Goal: Task Accomplishment & Management: Manage account settings

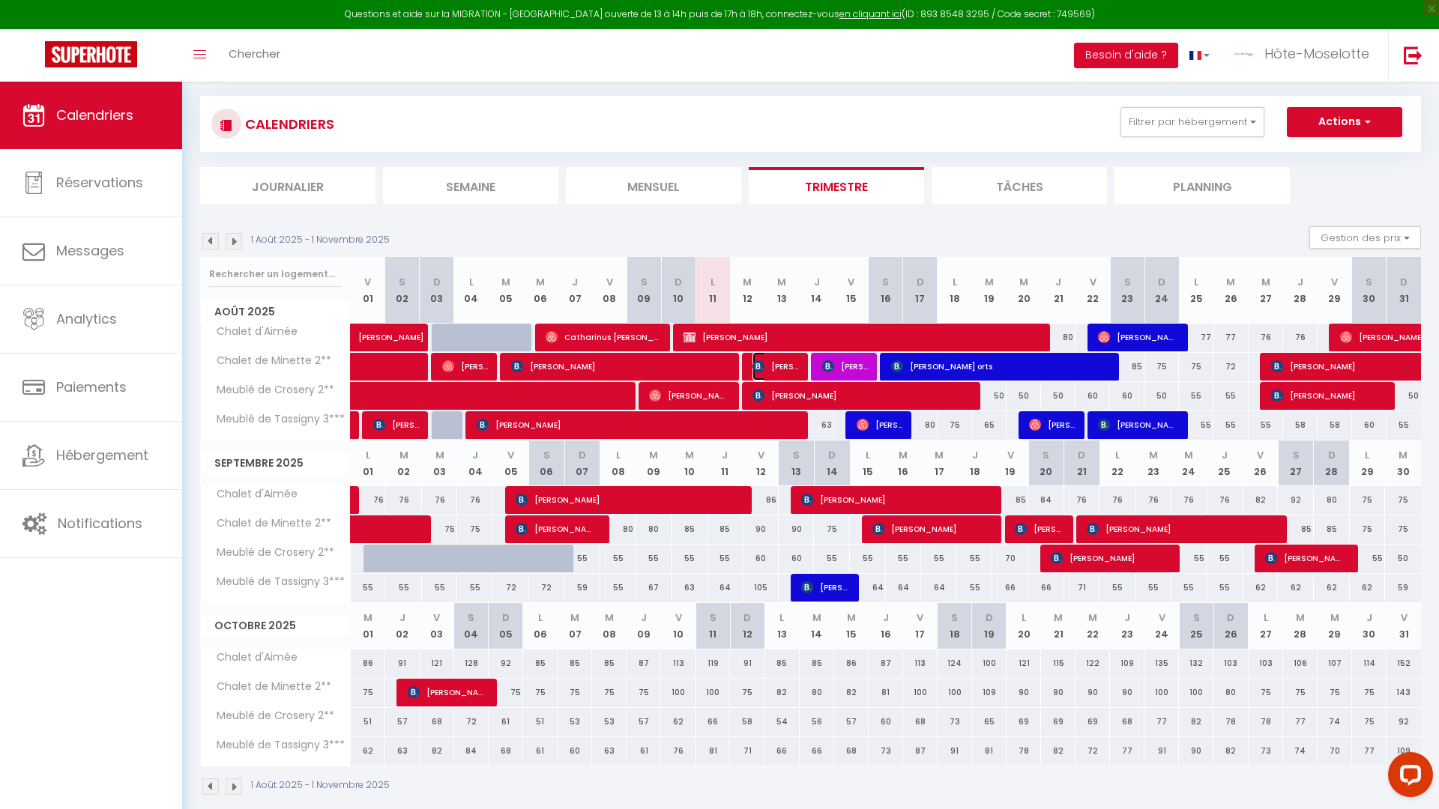
click at [787, 369] on span "[PERSON_NAME]" at bounding box center [775, 366] width 46 height 28
select select "OK"
select select "KO"
select select "0"
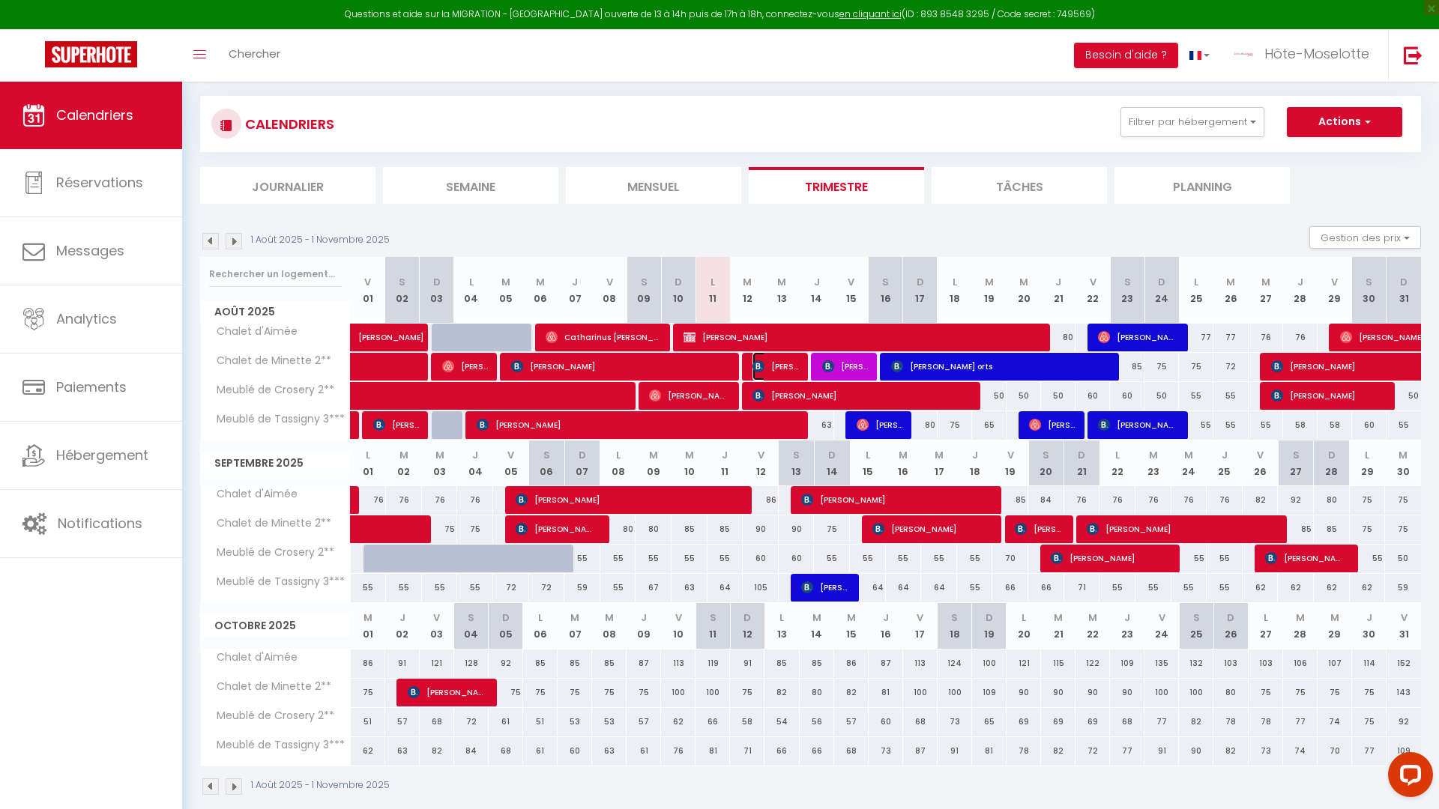
select select "1"
select select
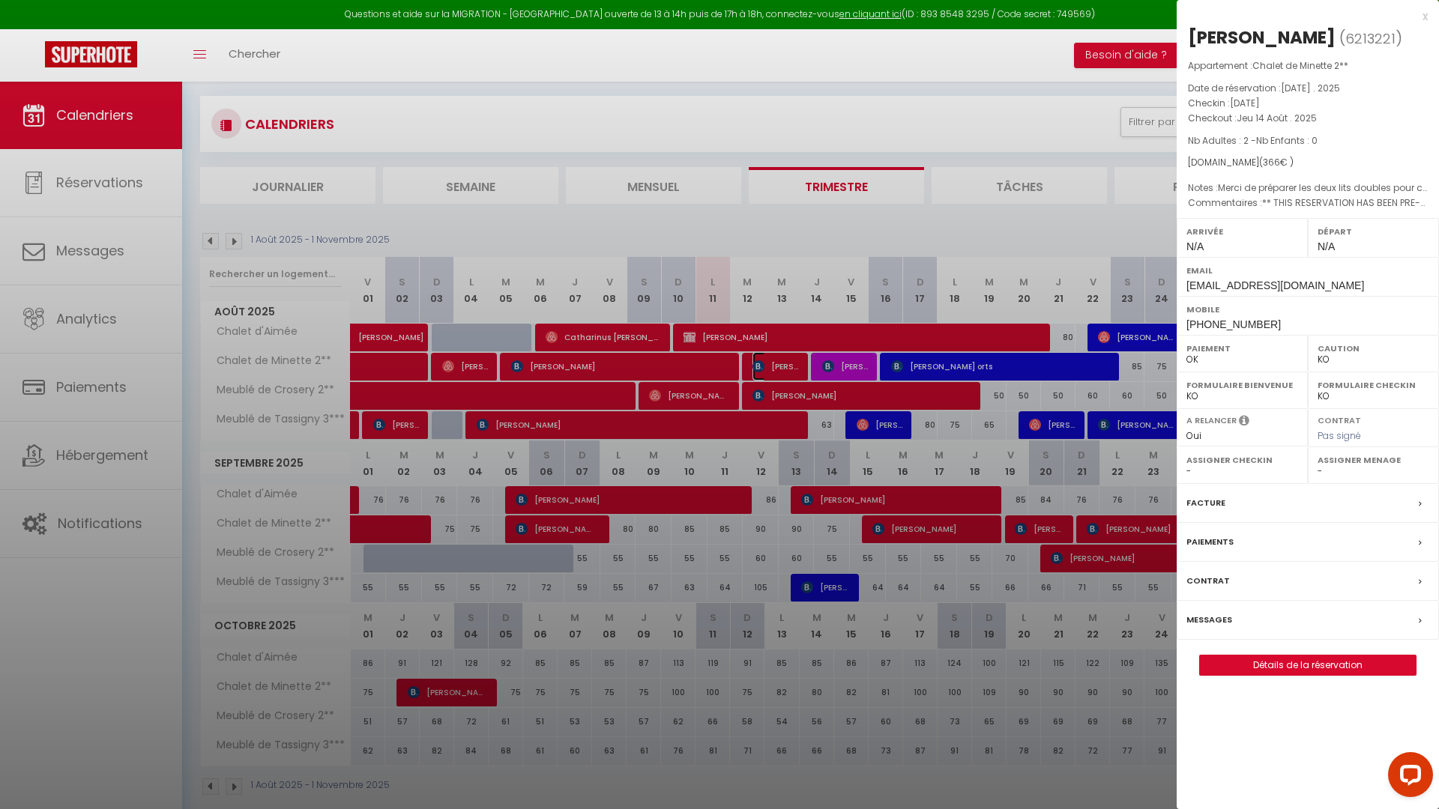
select select "11590"
select select "41599"
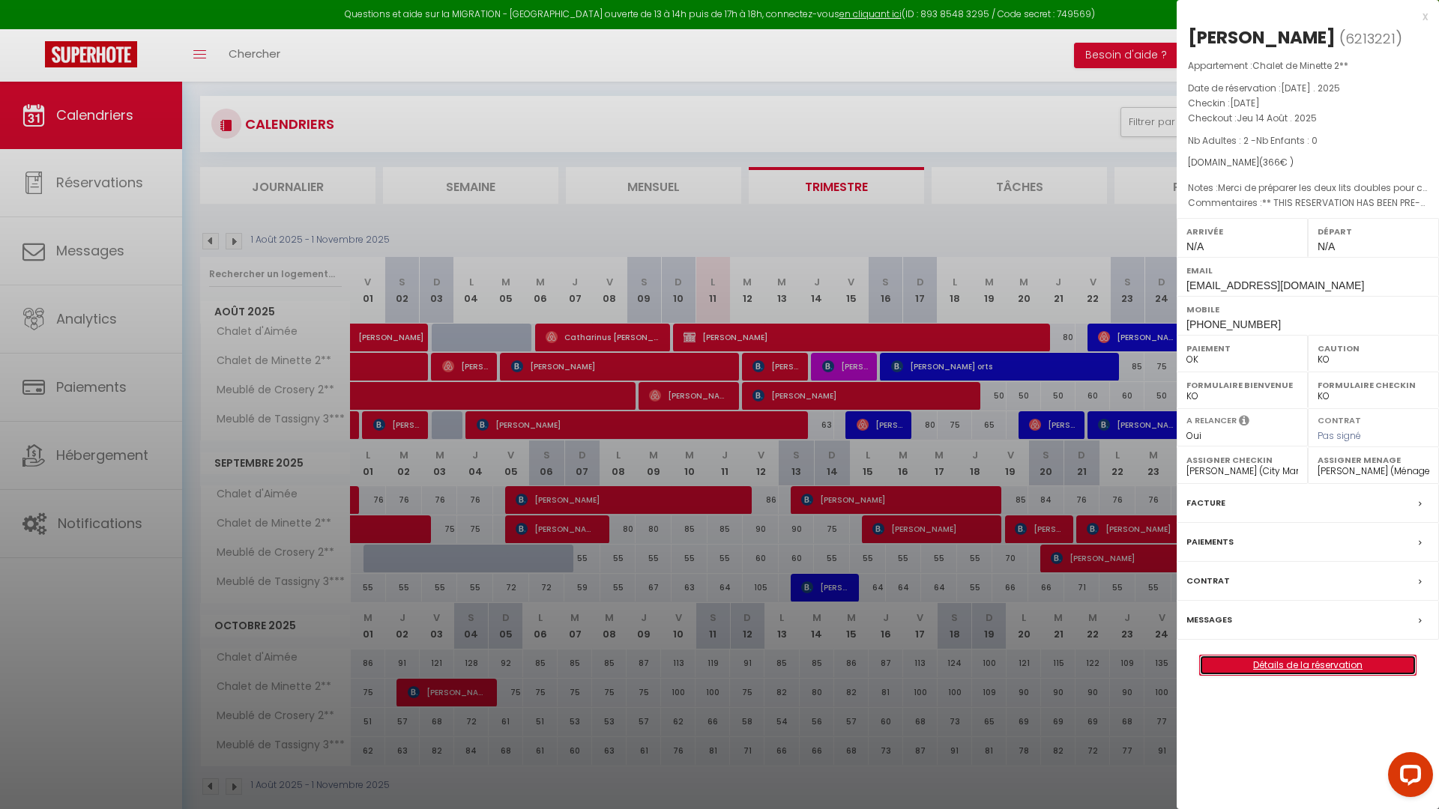
click at [1320, 672] on link "Détails de la réservation" at bounding box center [1308, 665] width 216 height 19
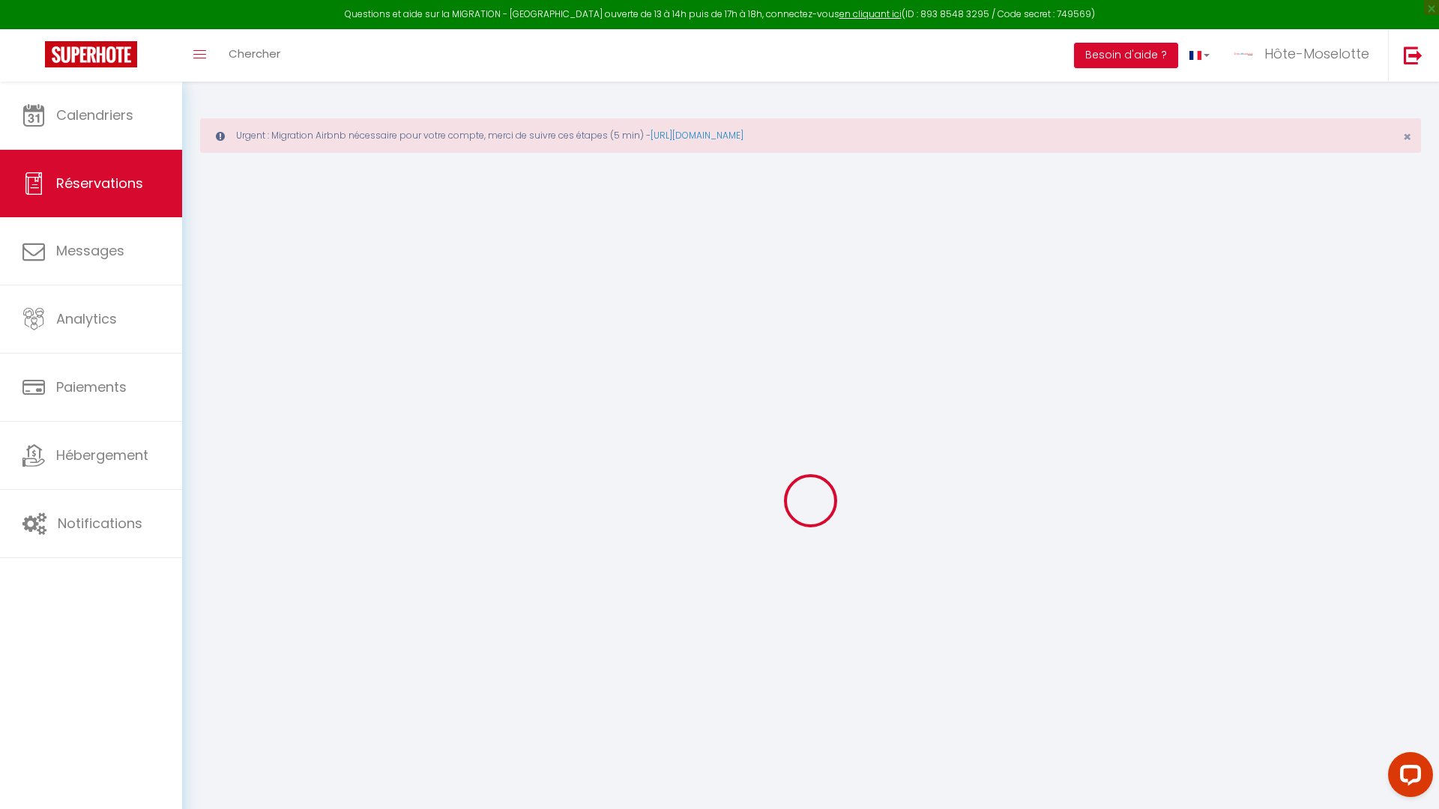
type input "legendre"
type input "[PERSON_NAME]"
type input "[EMAIL_ADDRESS][DOMAIN_NAME]"
type input "[PHONE_NUMBER]"
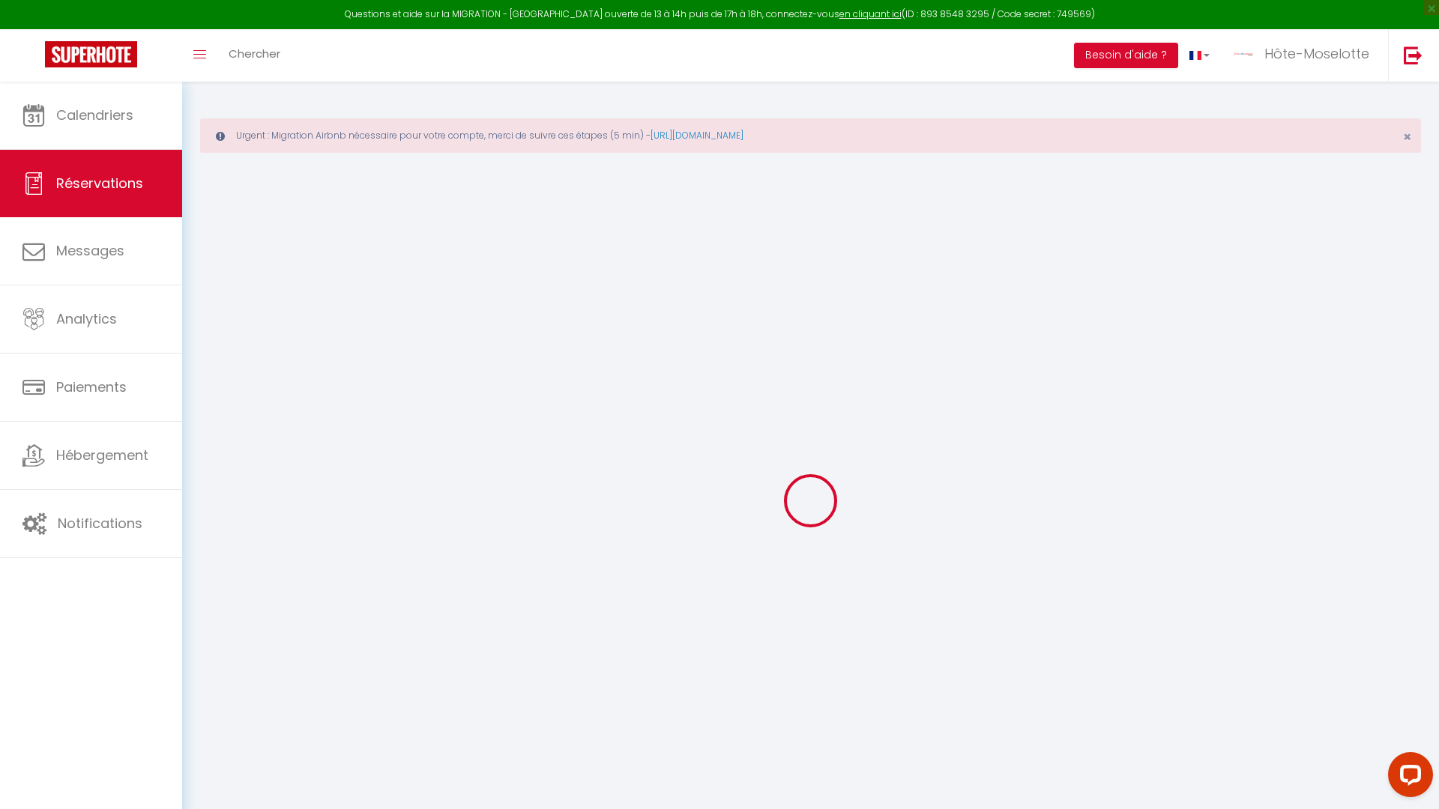
type input "[PHONE_NUMBER]"
type input "6780"
type input "Rue [PERSON_NAME] 94"
type input "Messancy"
select select "BE"
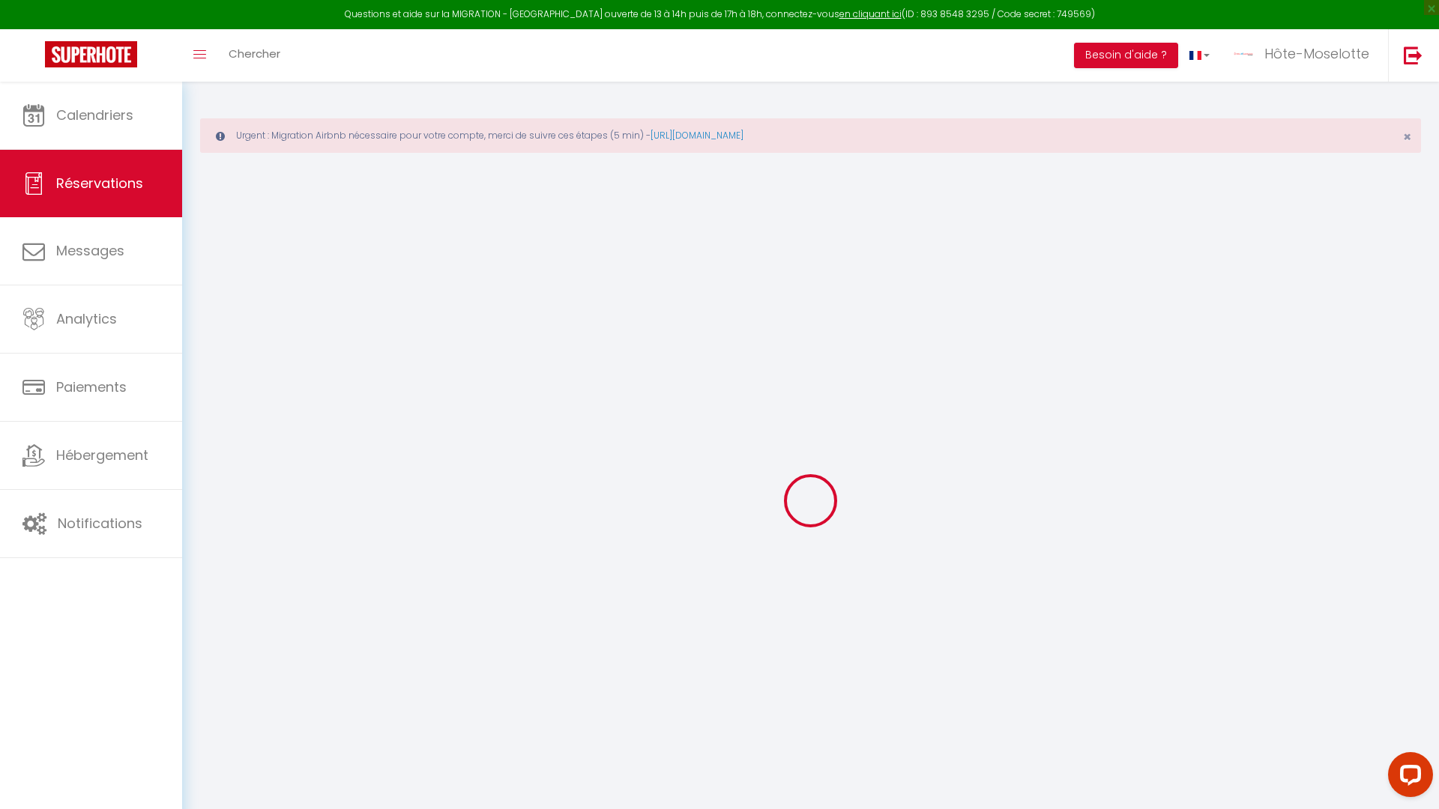
type input "54.93"
select select "19455"
select select "1"
select select
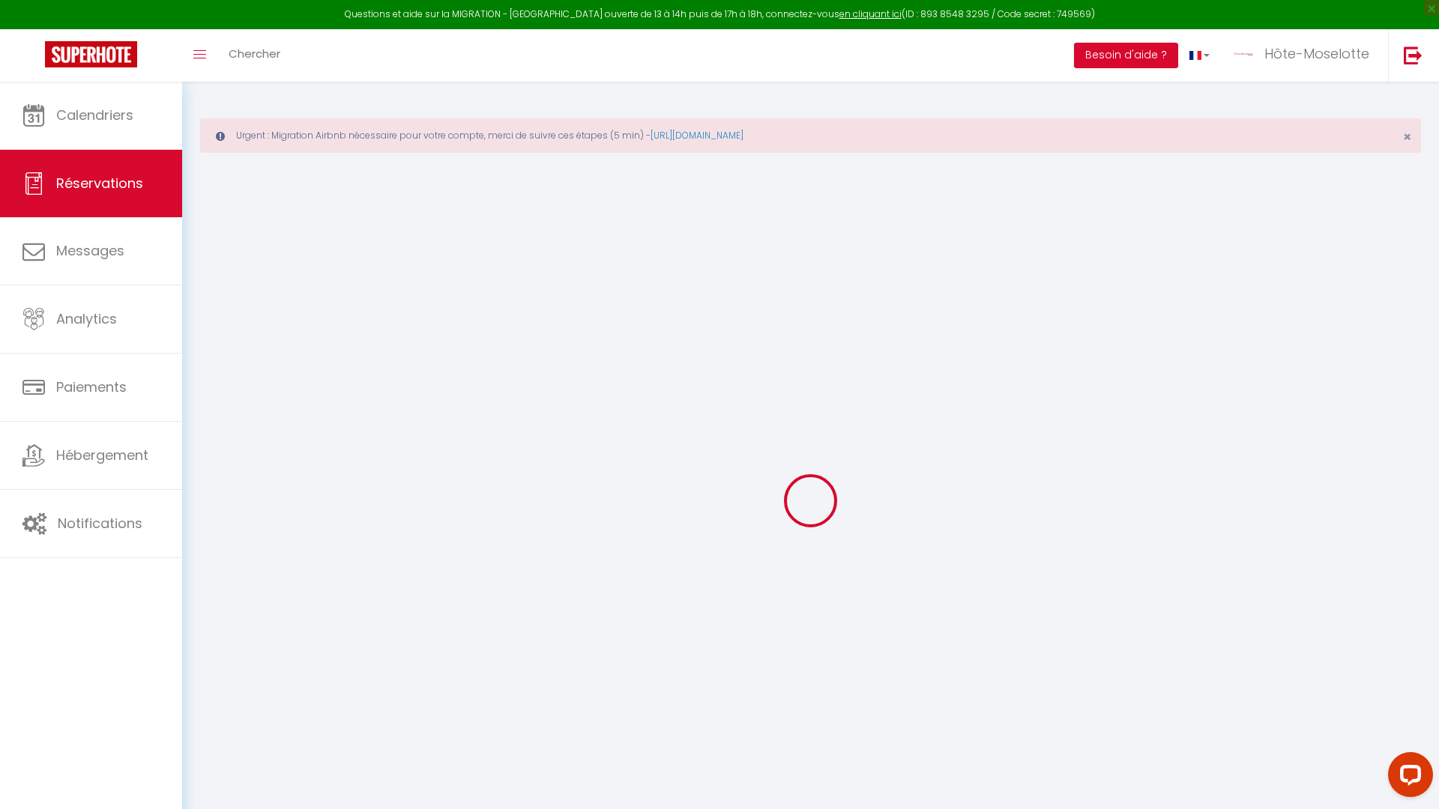
type input "2"
select select "12"
select select
type input "266"
checkbox input "false"
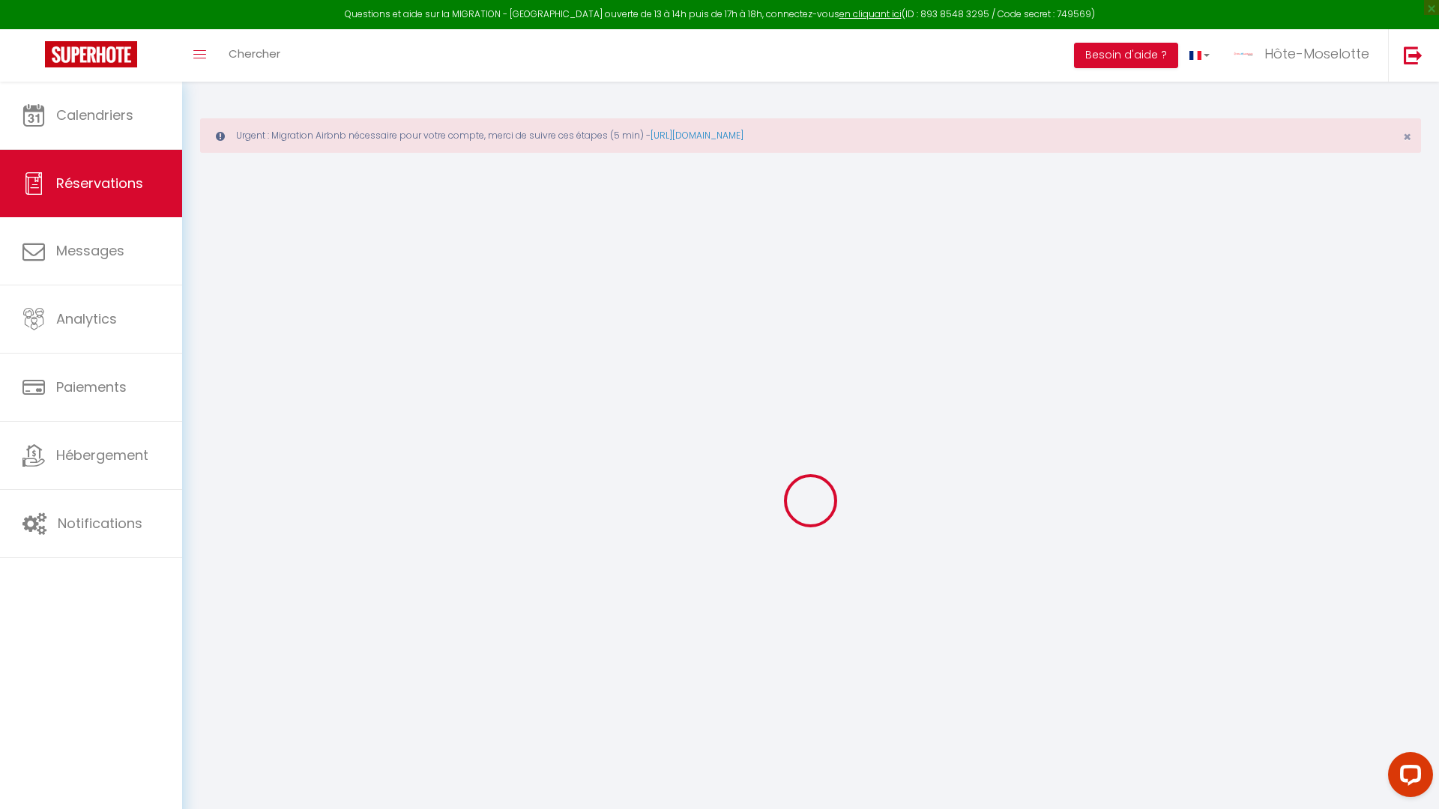
type input "0"
select select "2"
type input "100"
type input "0"
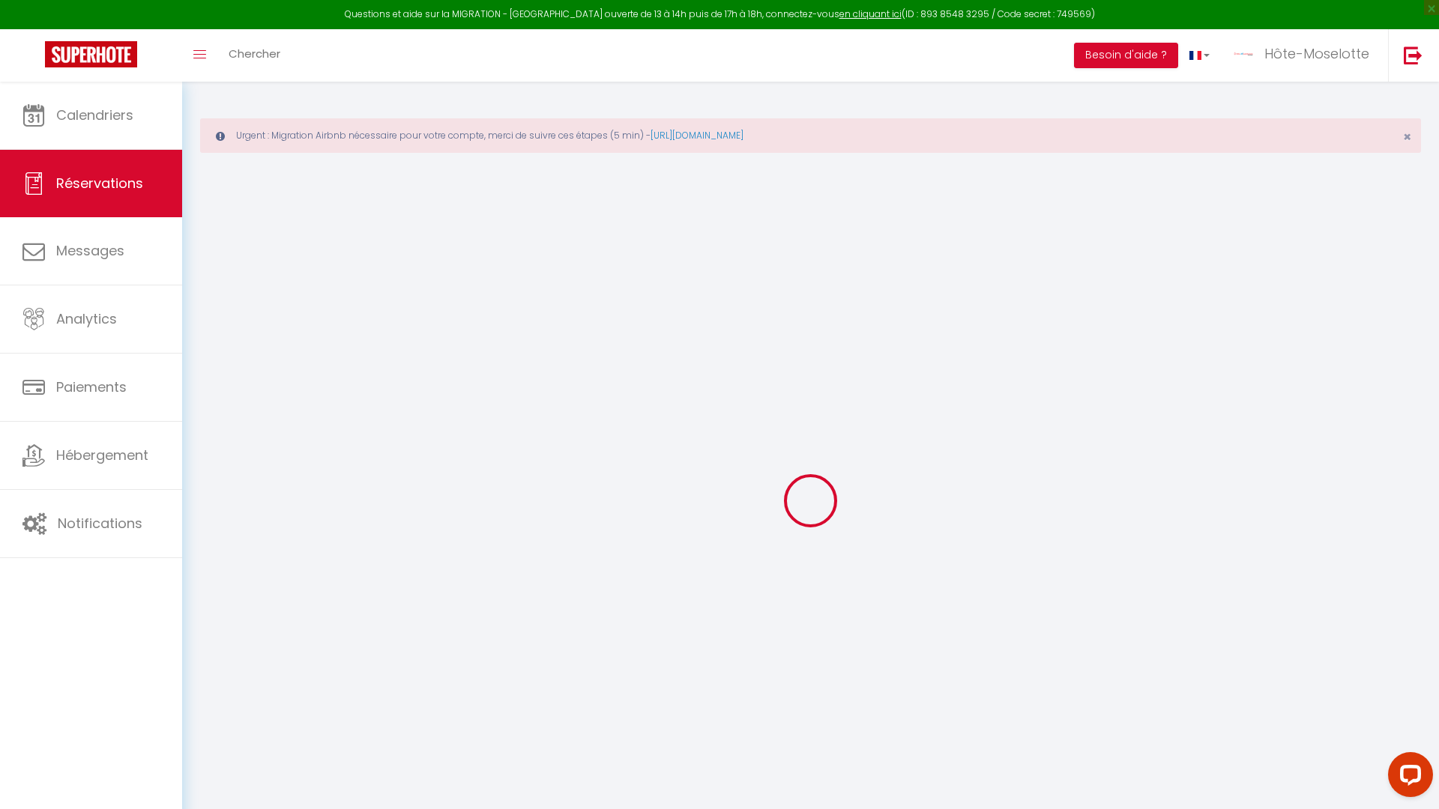
select select
select select "14"
checkbox input "false"
select select
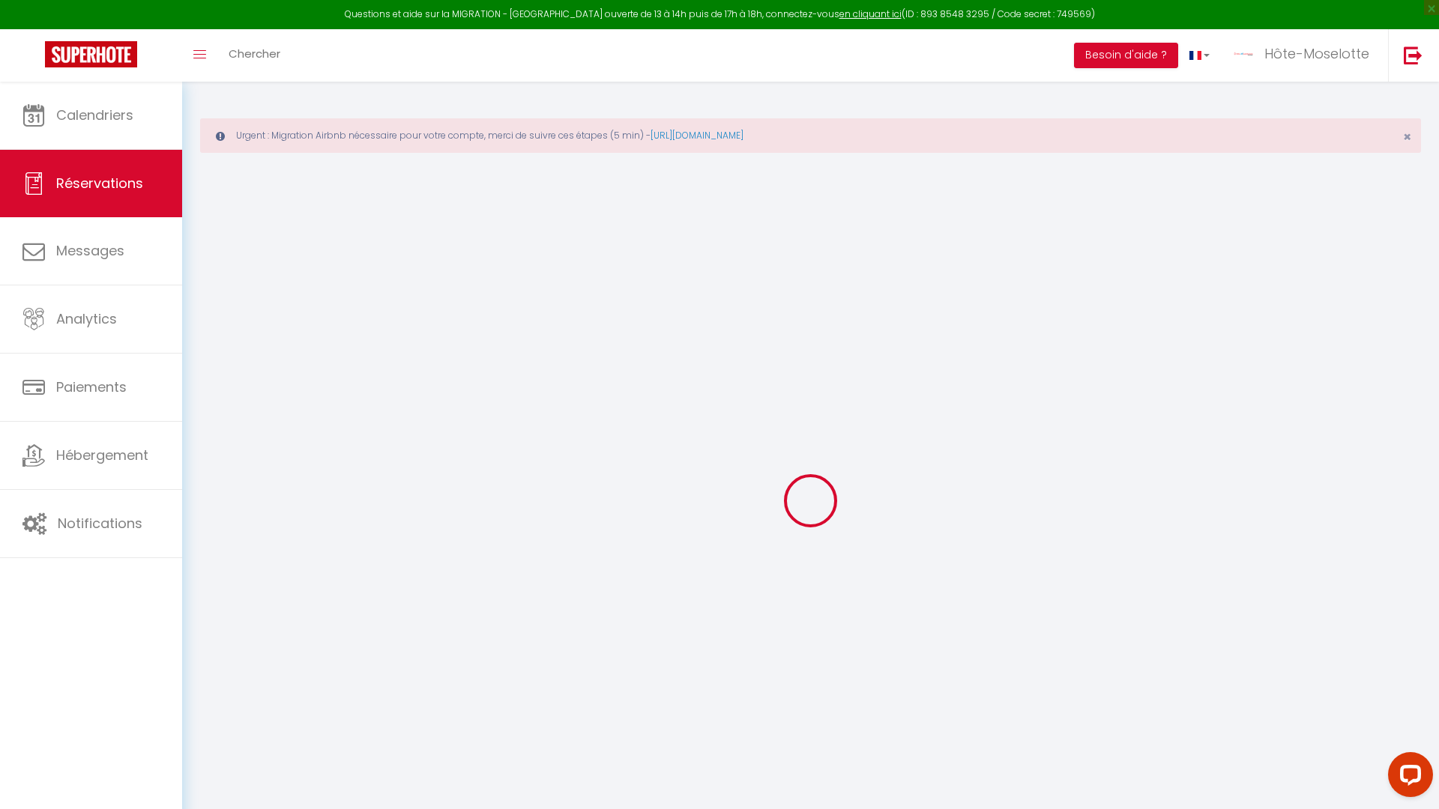
select select
checkbox input "false"
select select
checkbox input "false"
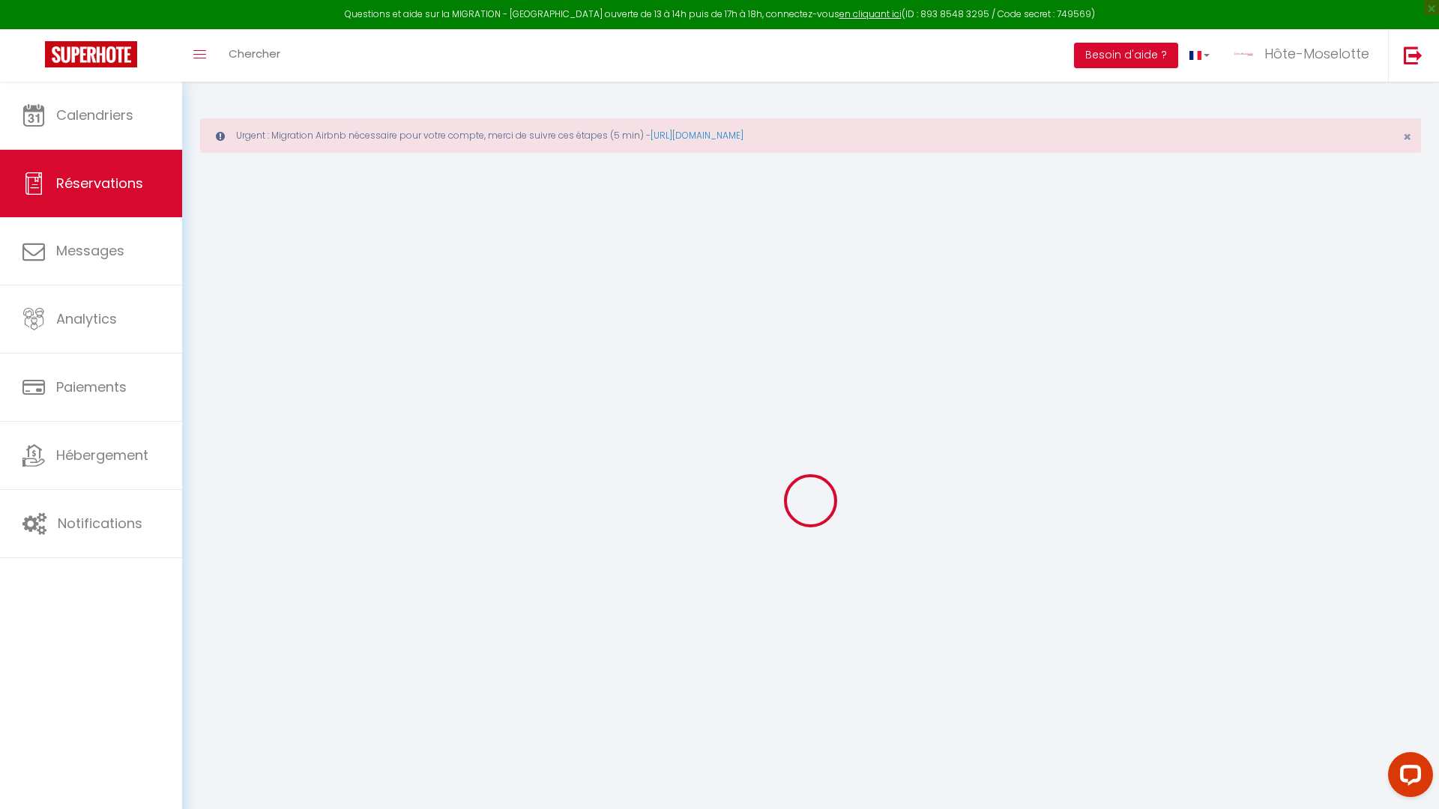
type textarea "Merci de préparer les deux lits doubles pour cette location de 2 personnes Merc…"
type voyageur1 "** THIS RESERVATION HAS BEEN PRE-PAID ** BOOKING NOTE : Payment charge is EUR 5…"
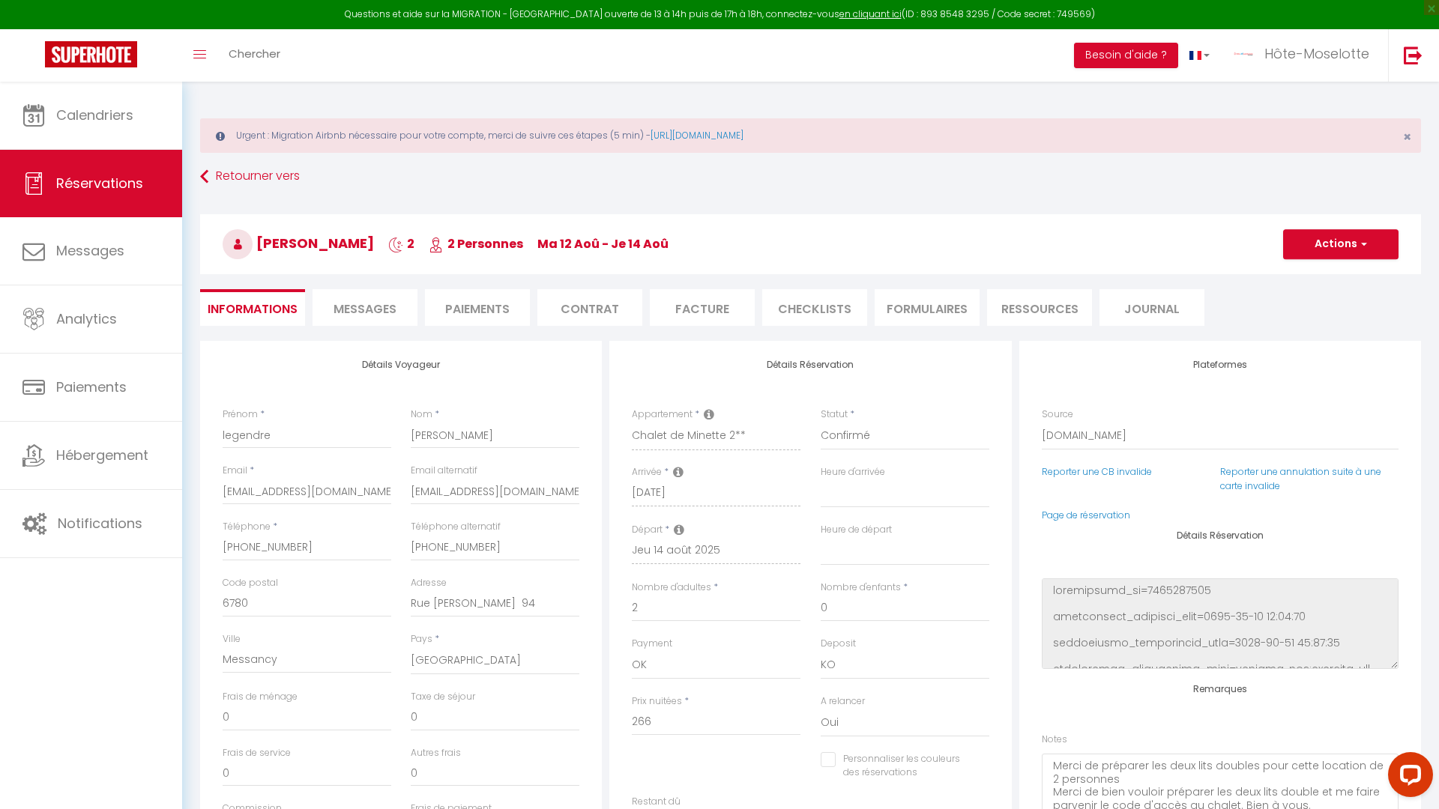
type input "100"
select select
checkbox input "false"
select select "16:00"
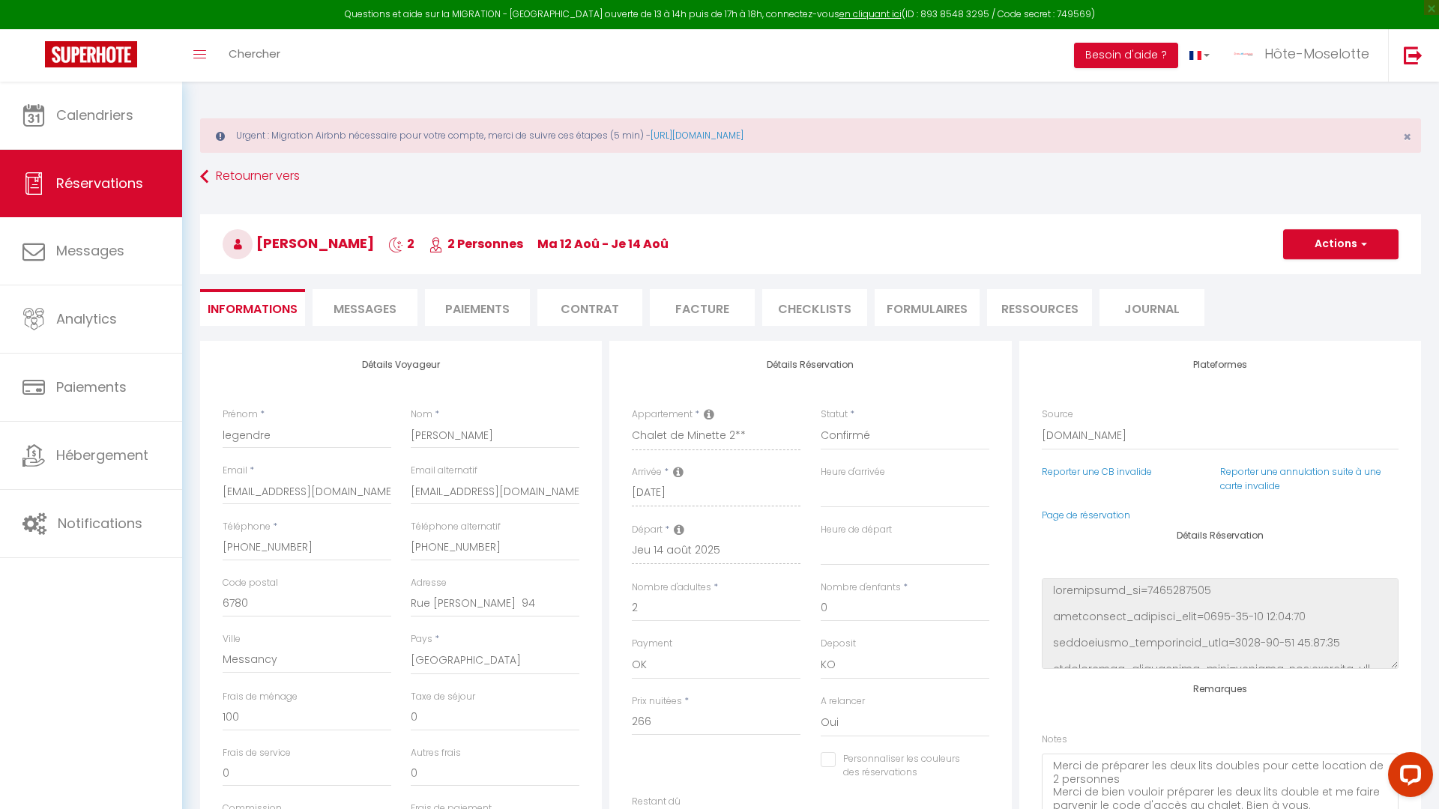
select select "10:00"
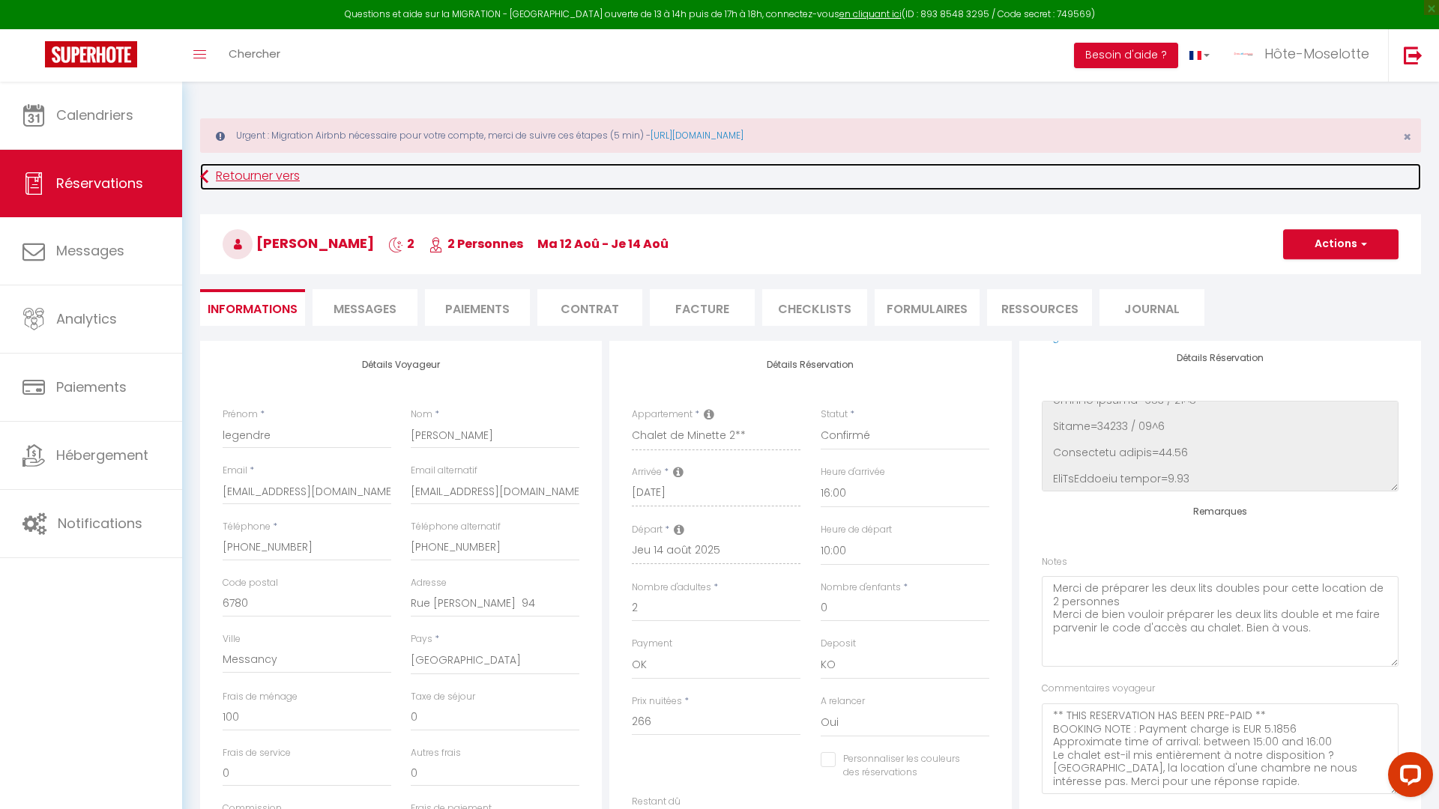
click at [238, 166] on link "Retourner vers" at bounding box center [810, 176] width 1221 height 27
